Goal: Task Accomplishment & Management: Use online tool/utility

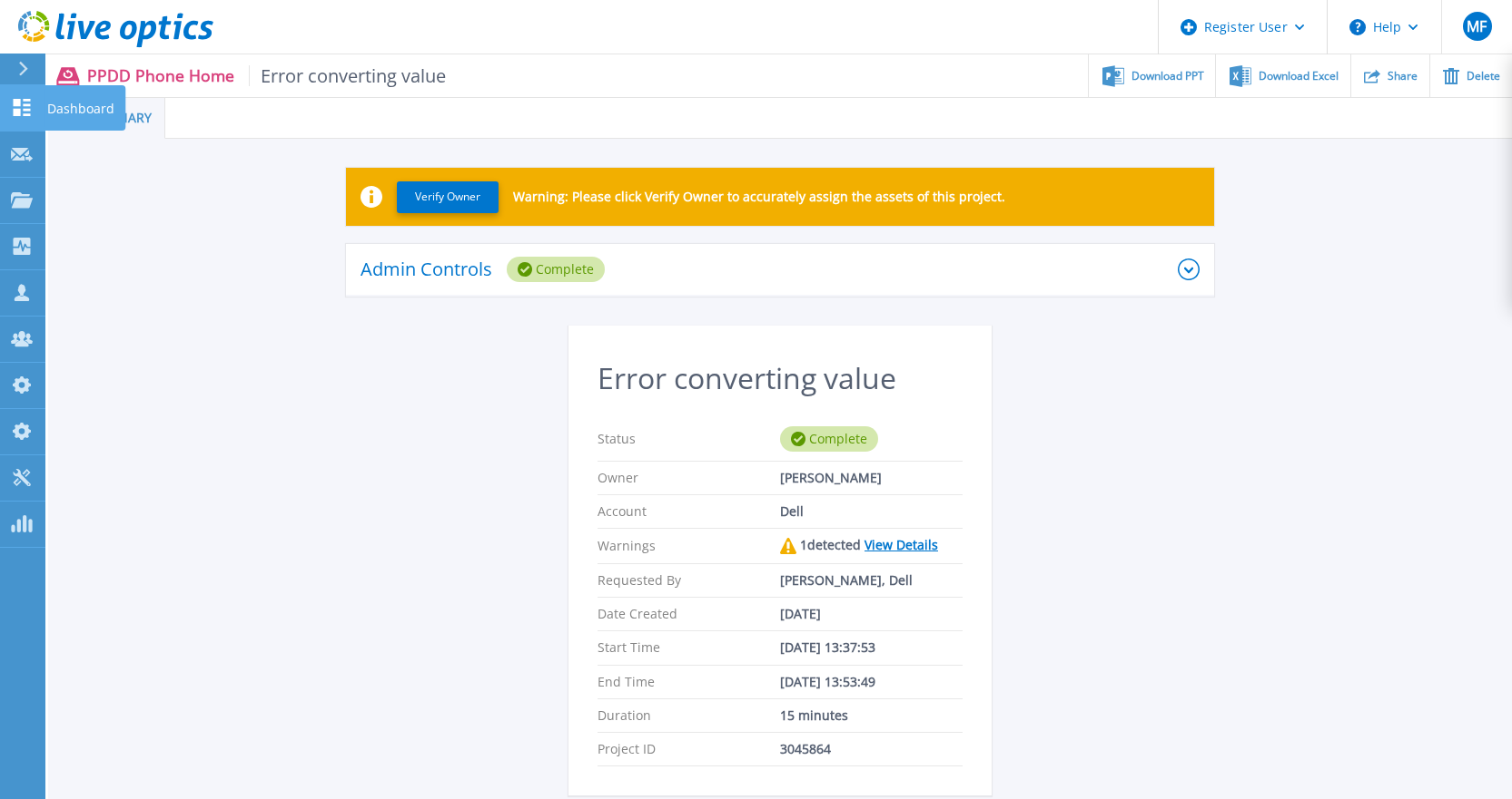
click at [65, 108] on p "Dashboard" at bounding box center [80, 108] width 67 height 47
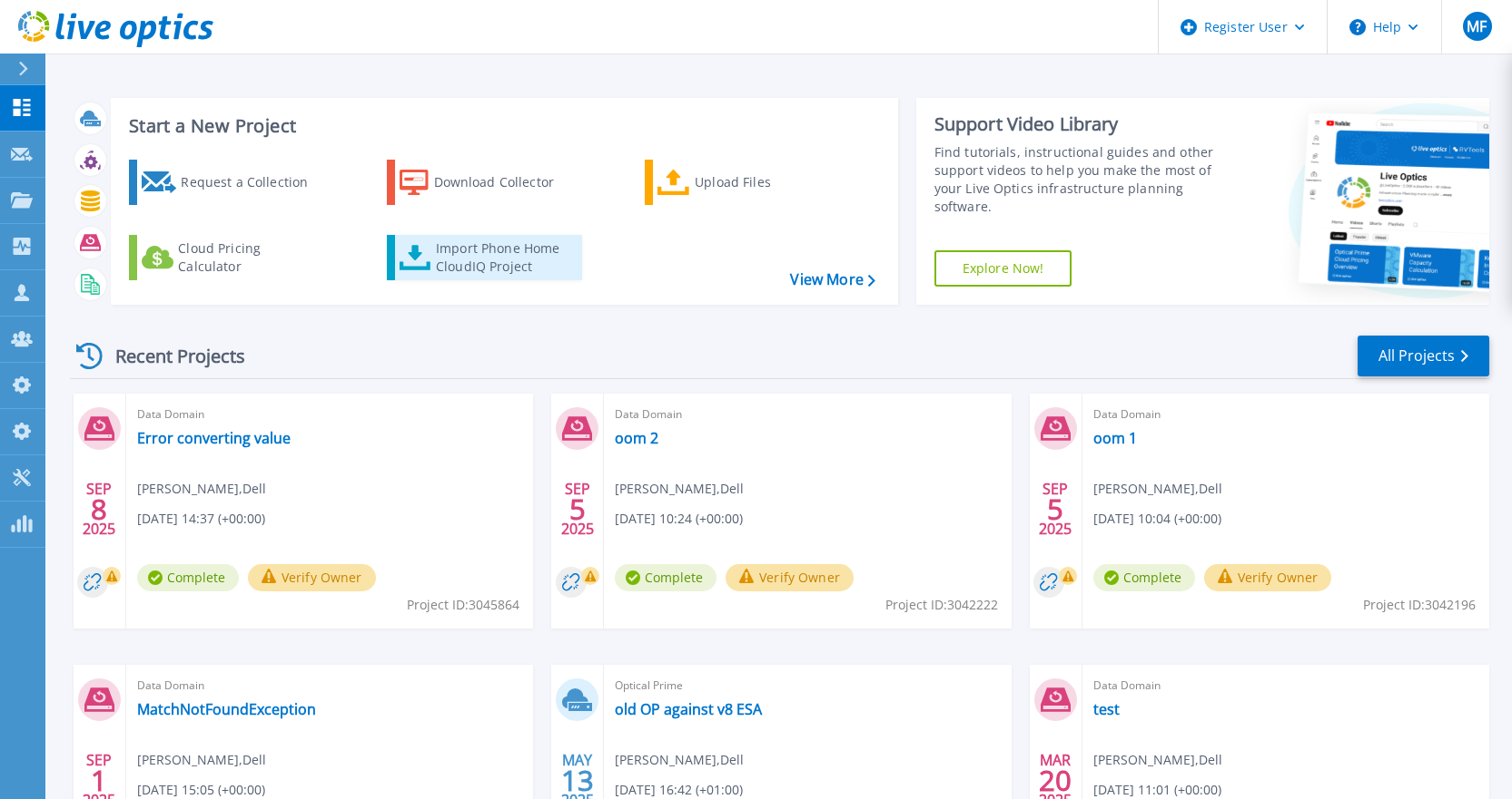
click at [481, 267] on div "Import Phone Home CloudIQ Project" at bounding box center [507, 258] width 142 height 36
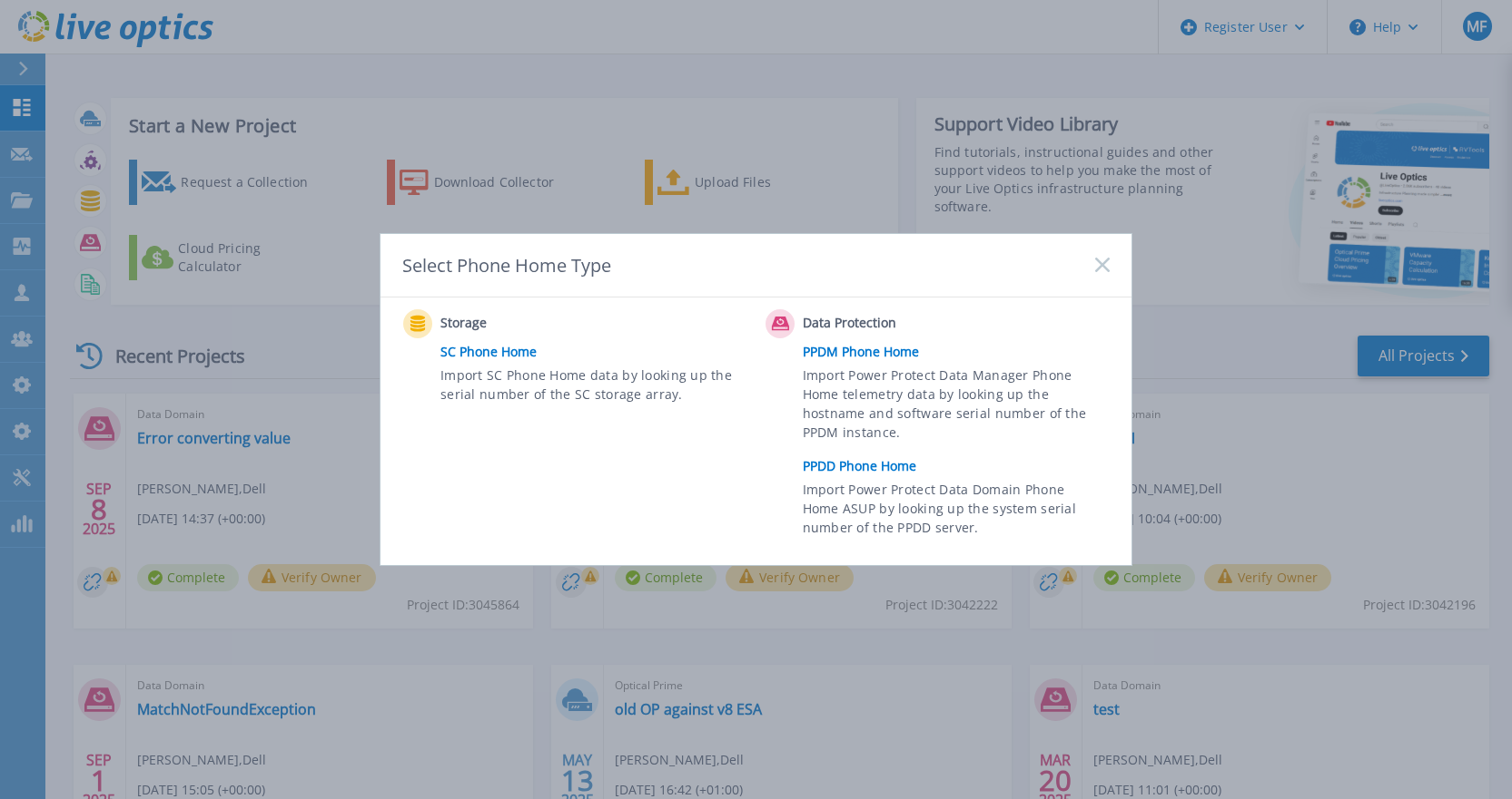
click at [831, 471] on link "PPDD Phone Home" at bounding box center [960, 465] width 316 height 27
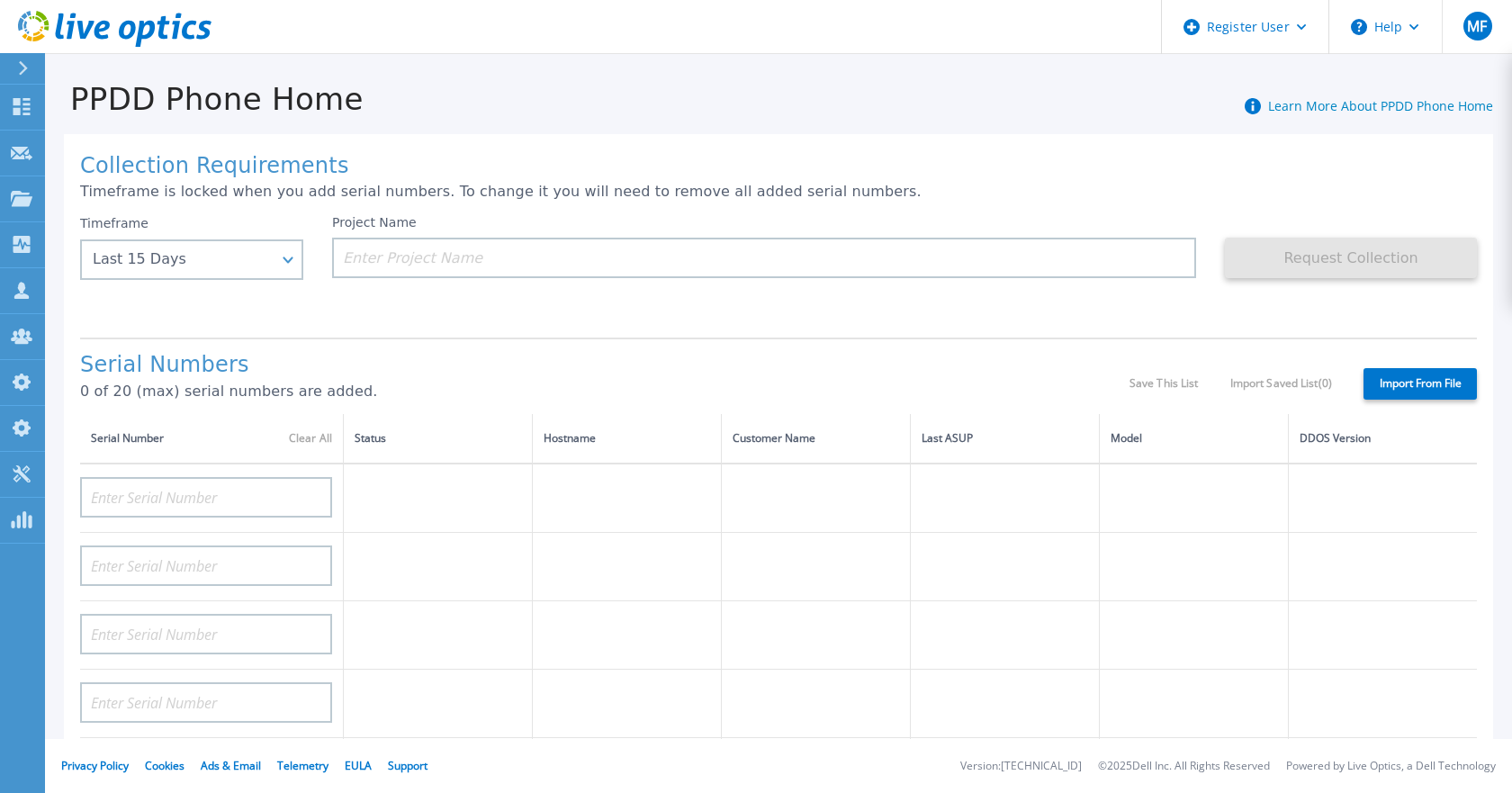
click at [1389, 381] on label "Import From File" at bounding box center [1420, 385] width 113 height 32
click at [0, 0] on input "Import From File" at bounding box center [0, 0] width 0 height 0
type input "APM00211700095"
type input "APX00232503747"
type input "APM00214914093"
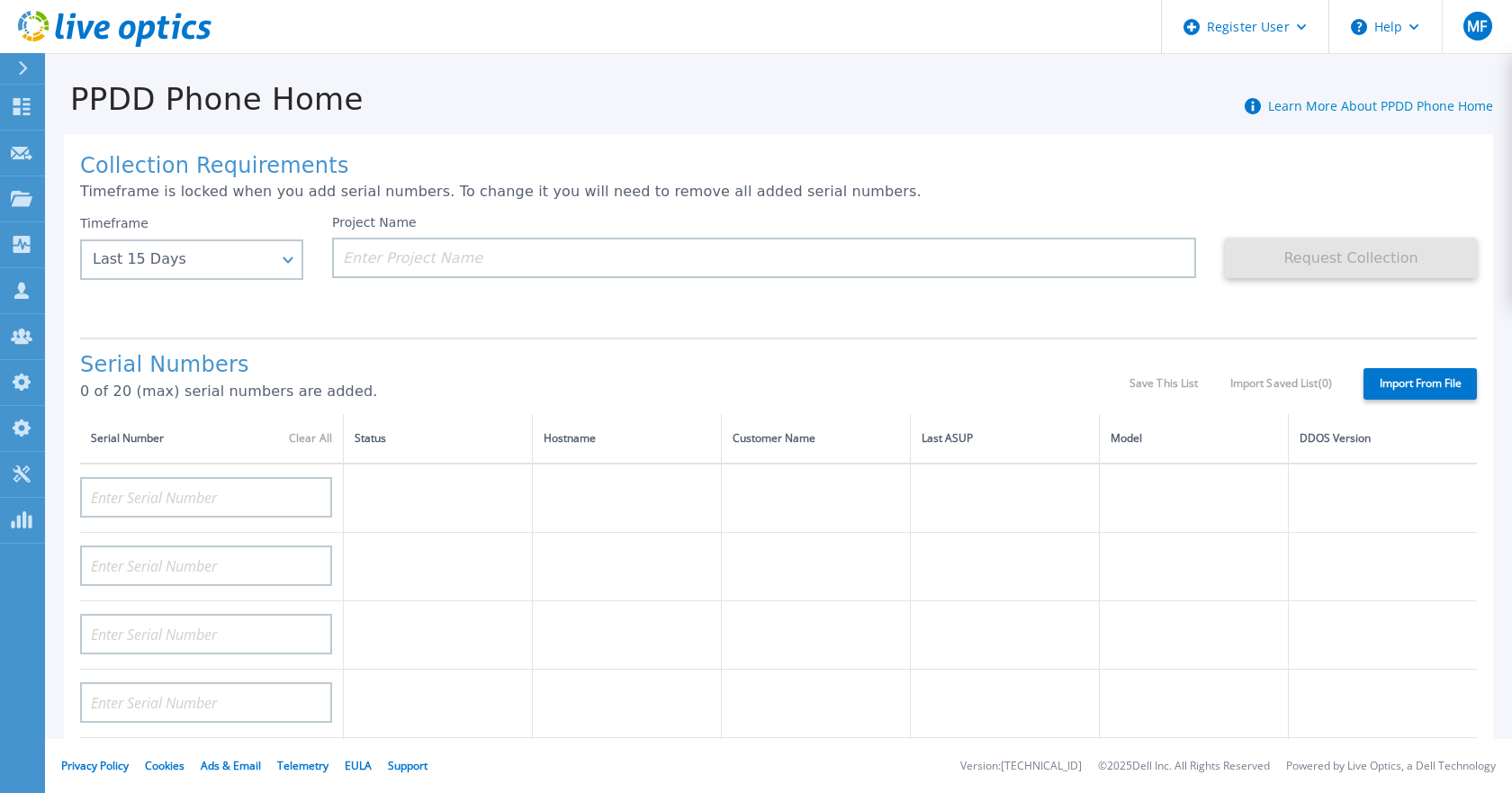
type input "APM00171836329"
type input "APM00212026971"
type input "APM00214914094"
type input "APX00234502218"
type input "APM00212018359"
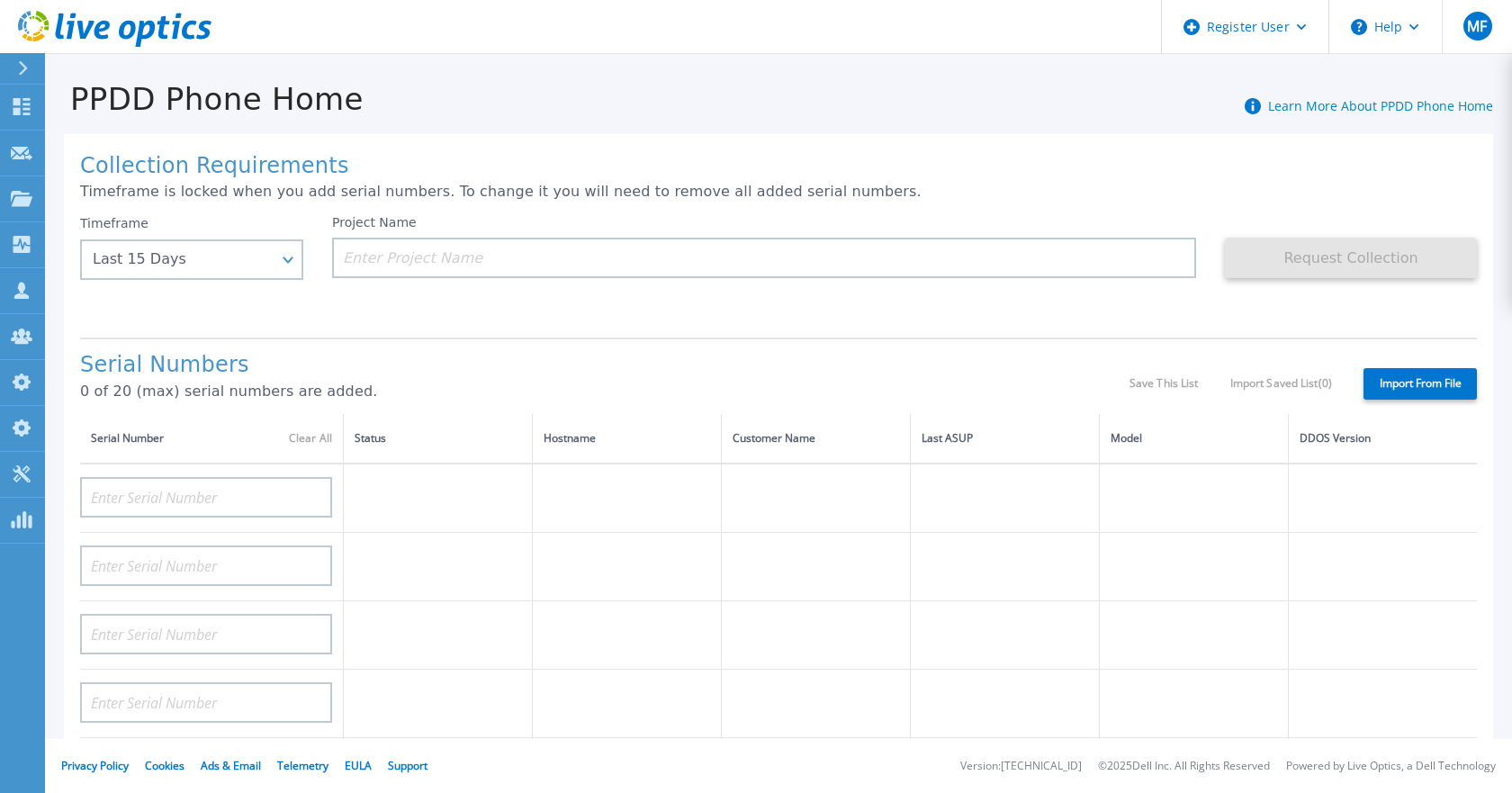
type input "APX00232503745"
type input "APX00232503743"
type input "APM00193603655"
type input "APM00212517749"
type input "APX00232503742"
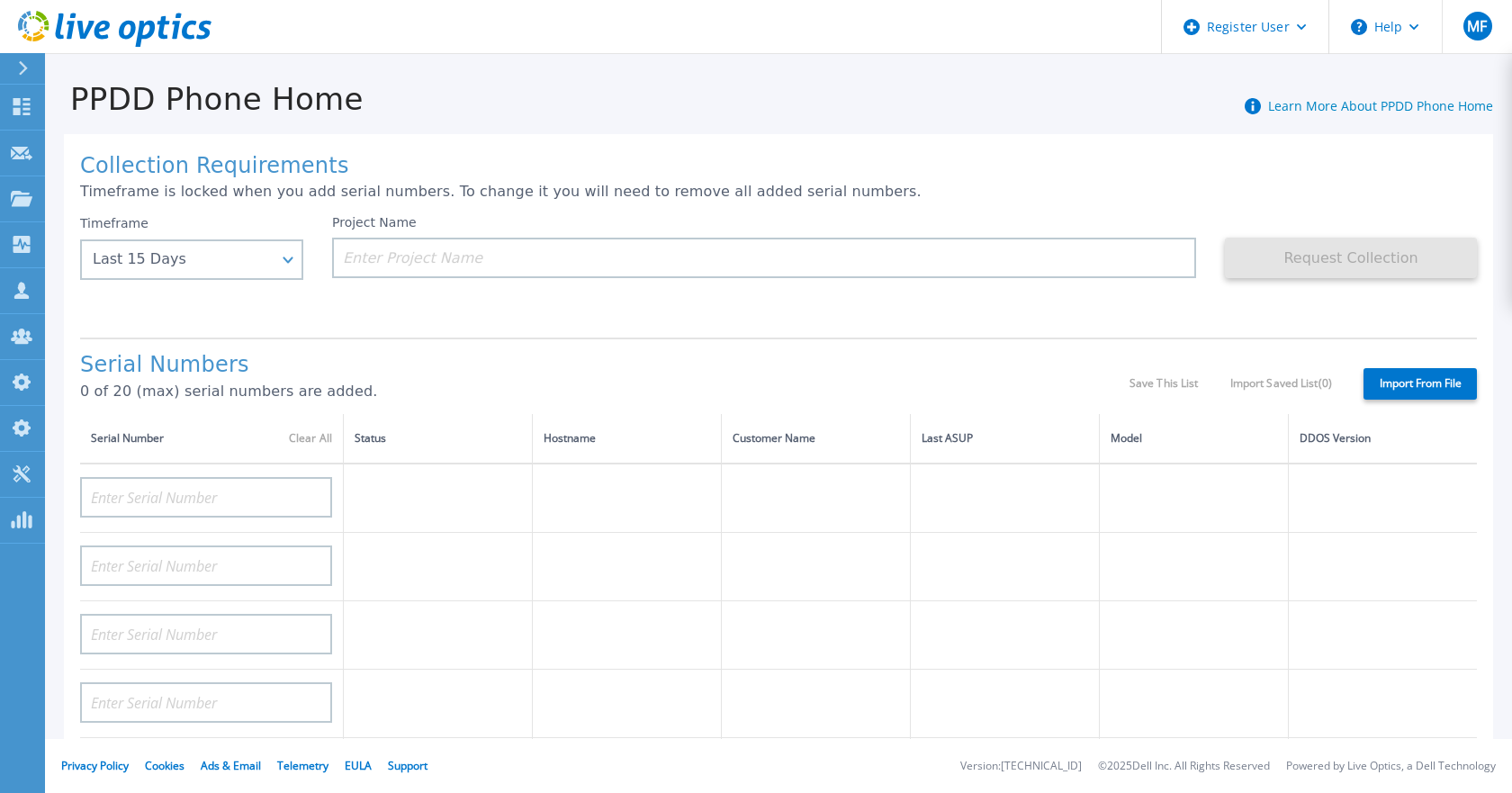
type input "APM00212702822"
type input "APM00212610953"
type input "APM00202614668"
type input "APM00212613652"
type input "APX00222101185"
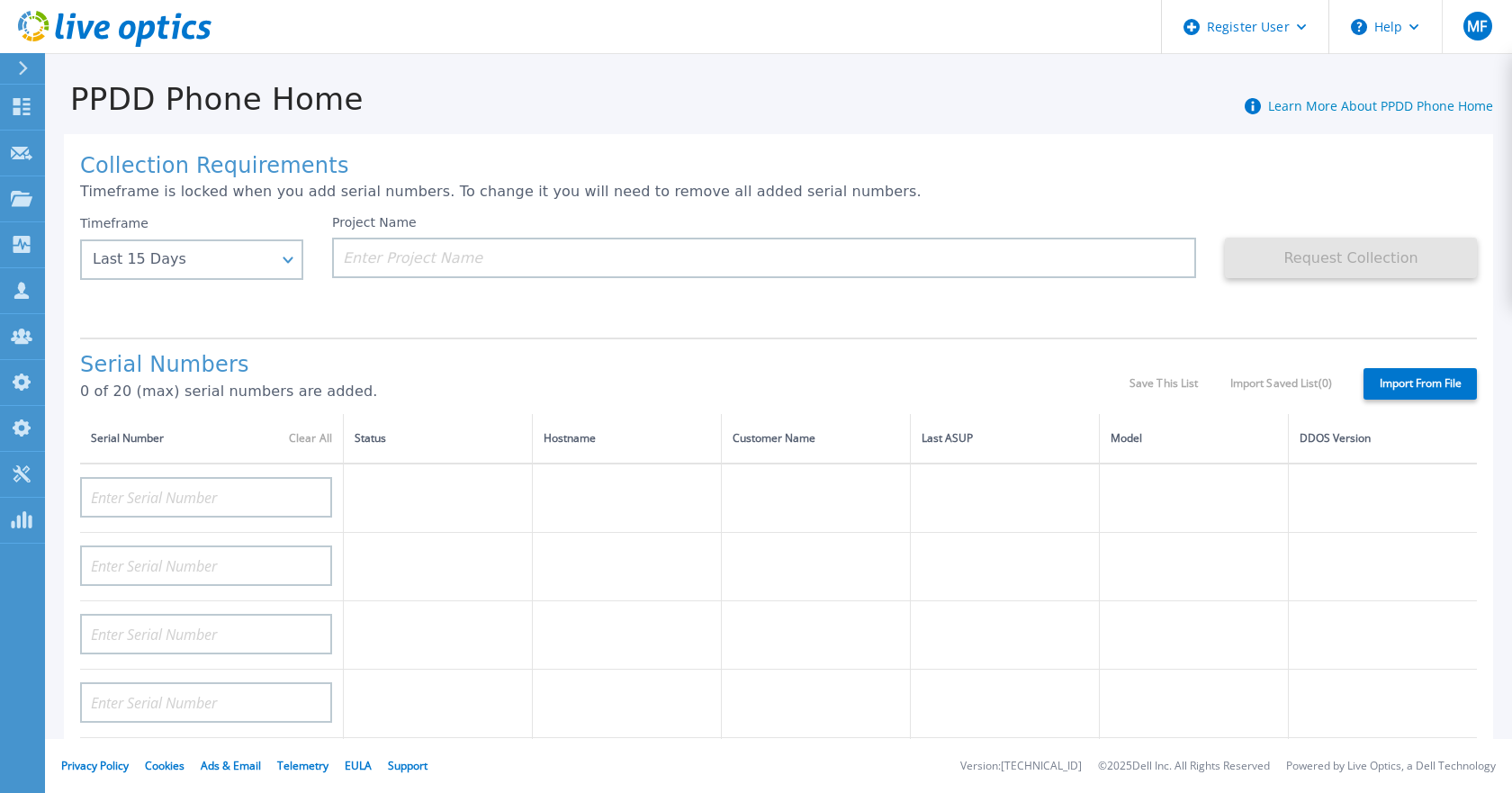
type input "AUDVUX6XJHDJFE"
type input "APM00133543104"
